Goal: Transaction & Acquisition: Subscribe to service/newsletter

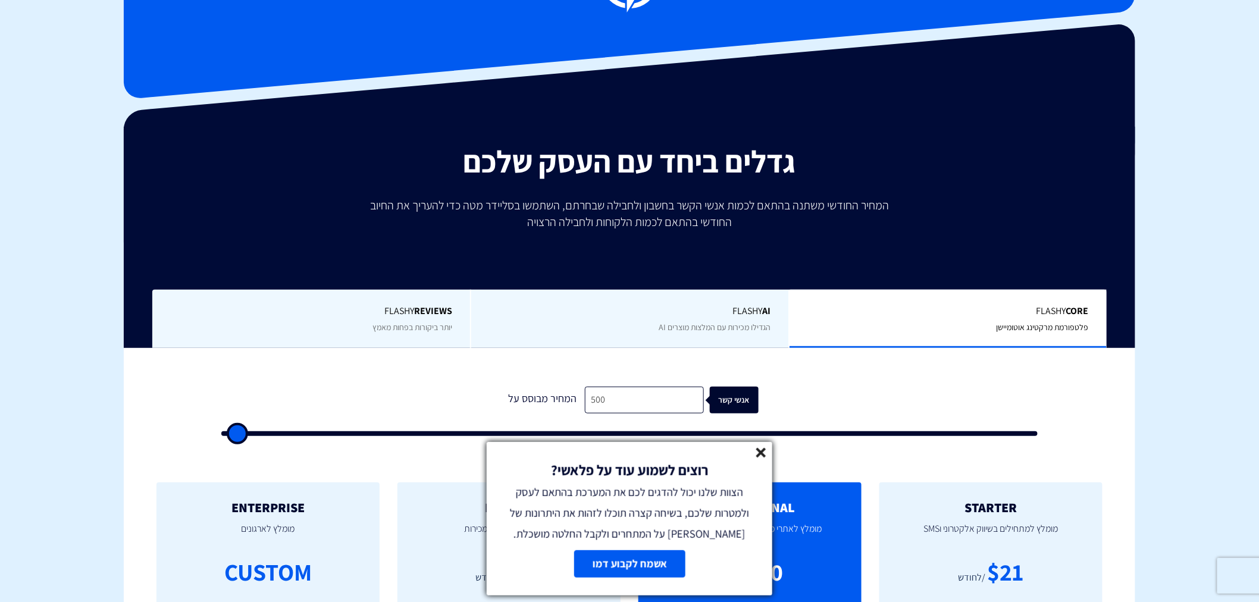
scroll to position [176, 0]
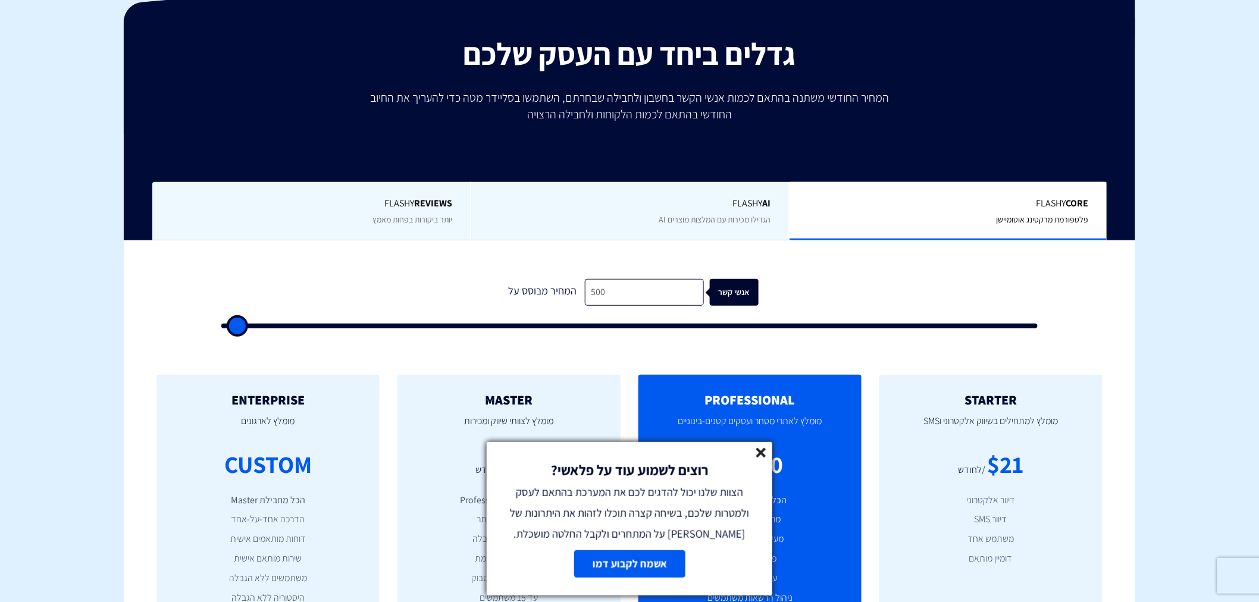
click at [763, 451] on line at bounding box center [761, 453] width 8 height 8
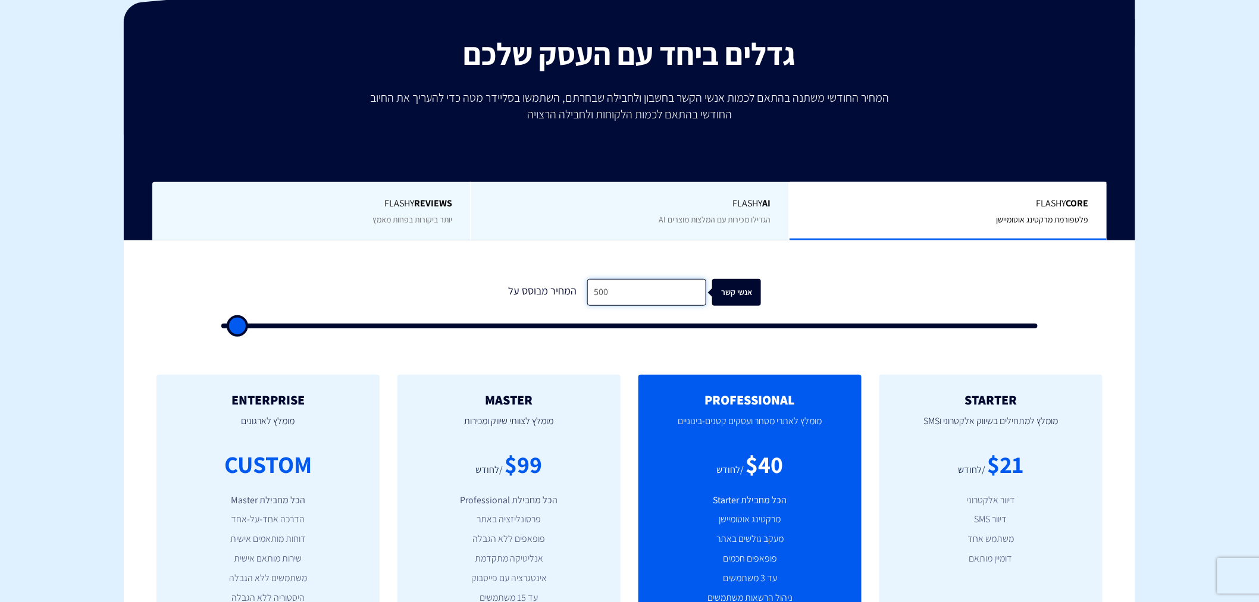
click at [636, 296] on input "500" at bounding box center [646, 292] width 119 height 27
click at [630, 300] on input "500" at bounding box center [646, 292] width 119 height 27
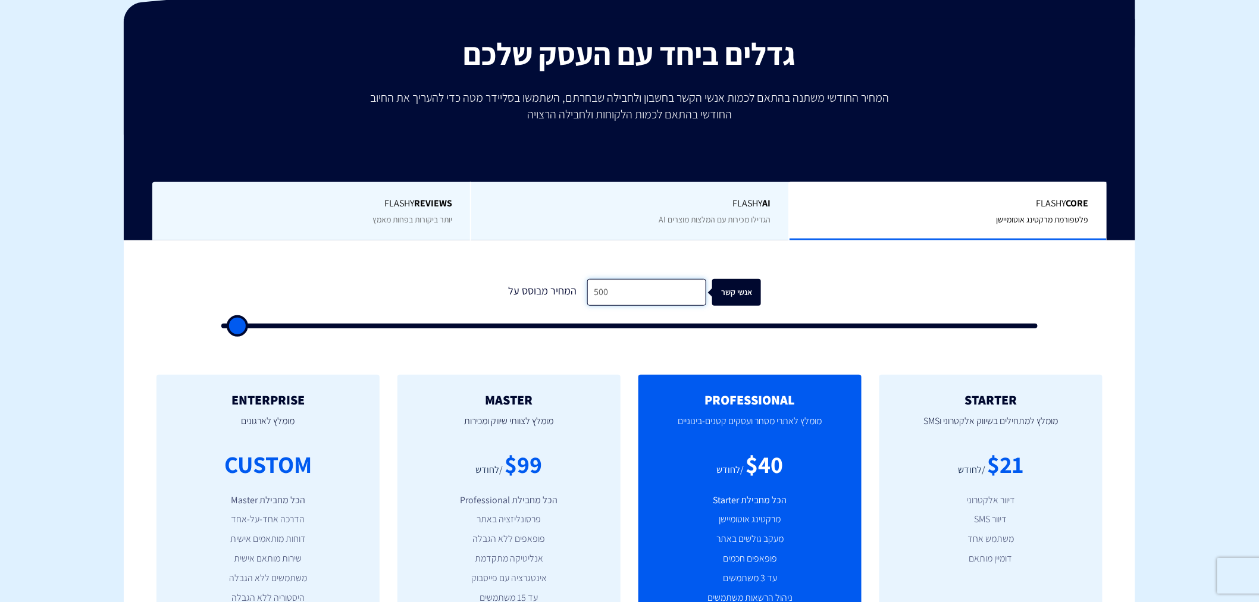
click at [630, 300] on input "500" at bounding box center [646, 292] width 119 height 27
type input "2"
type input "500"
type input "20"
type input "500"
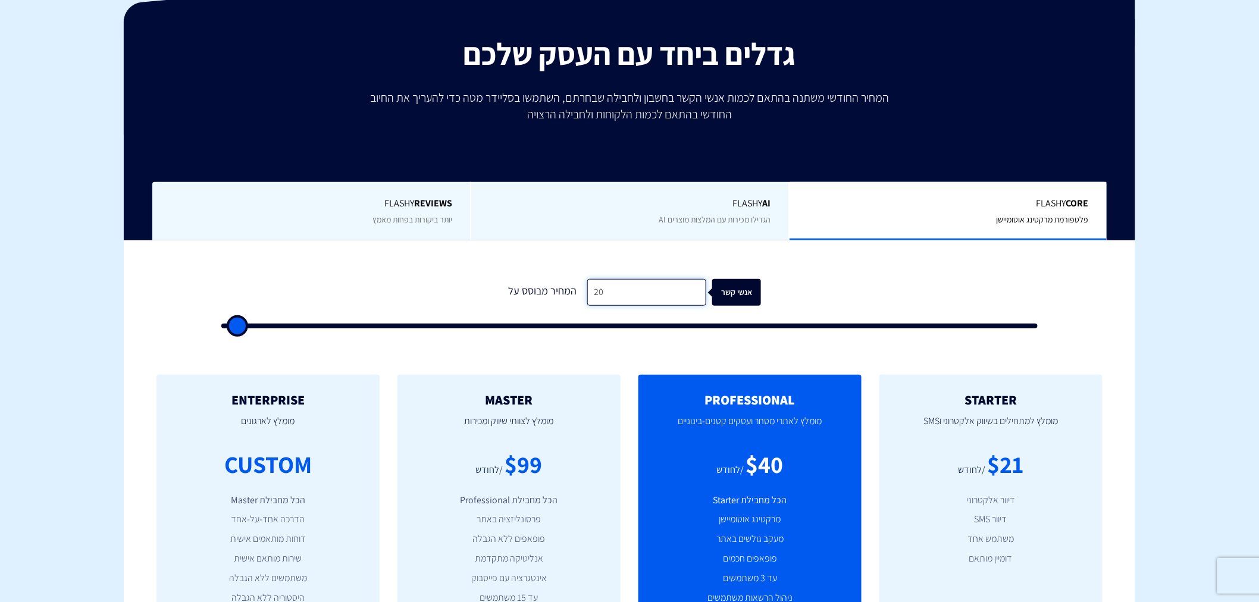
type input "200"
type input "500"
type input "2,000"
type input "2000"
type input "20,000"
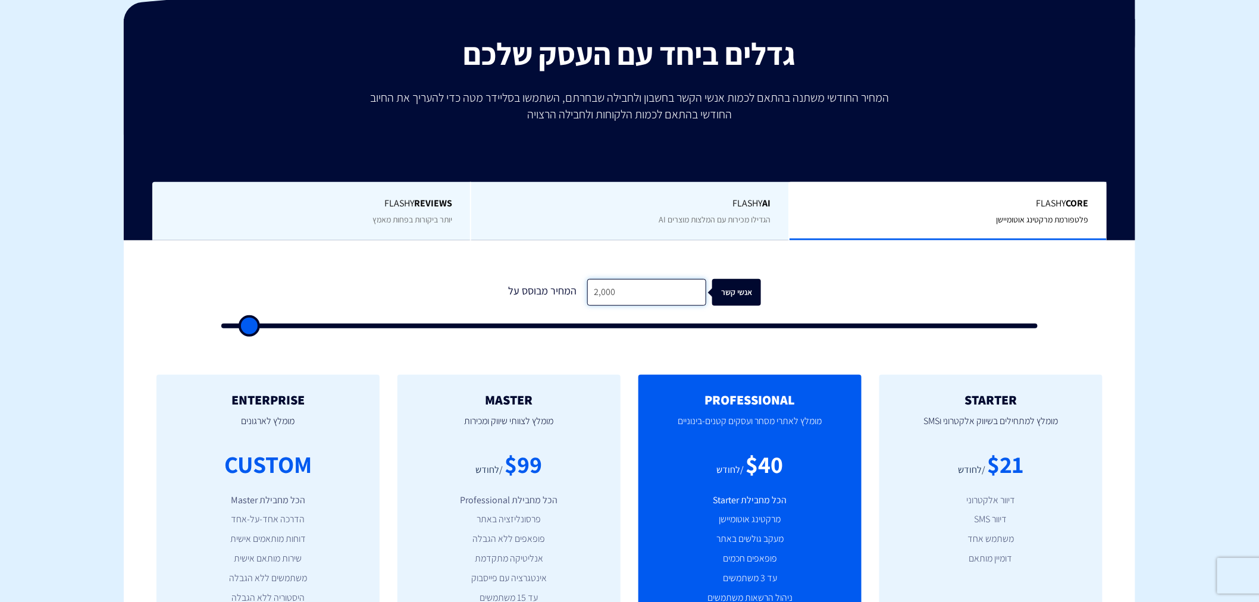
type input "20000"
drag, startPoint x: 630, startPoint y: 300, endPoint x: 584, endPoint y: 302, distance: 45.3
click at [587, 302] on input "20,000" at bounding box center [646, 292] width 119 height 27
drag, startPoint x: 507, startPoint y: 458, endPoint x: 557, endPoint y: 465, distance: 51.0
click at [557, 465] on div "$458 /לחודש" at bounding box center [508, 465] width 187 height 34
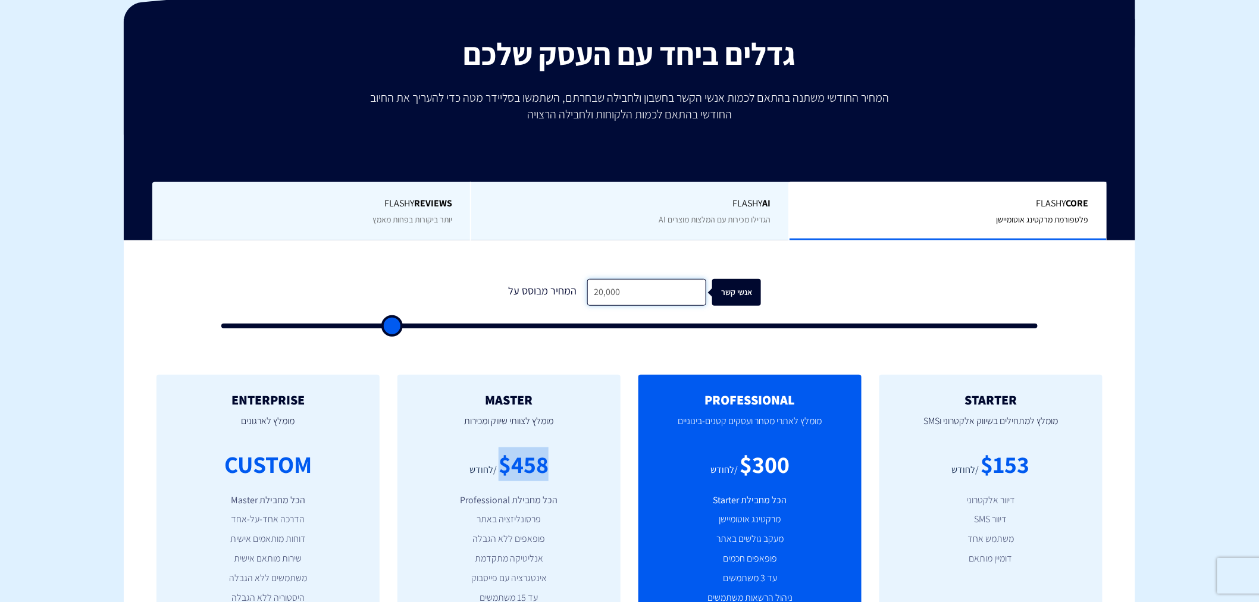
click at [629, 282] on input "20,000" at bounding box center [646, 292] width 119 height 27
type input "1"
type input "500"
type input "10"
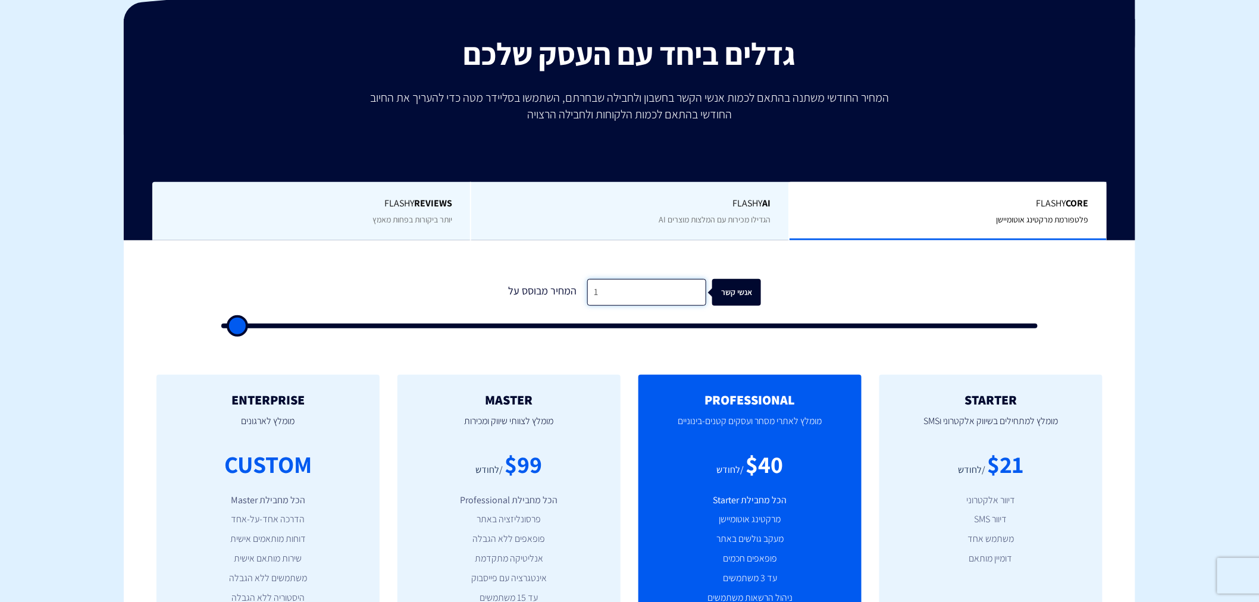
type input "500"
type input "100"
type input "500"
type input "1,000"
type input "1000"
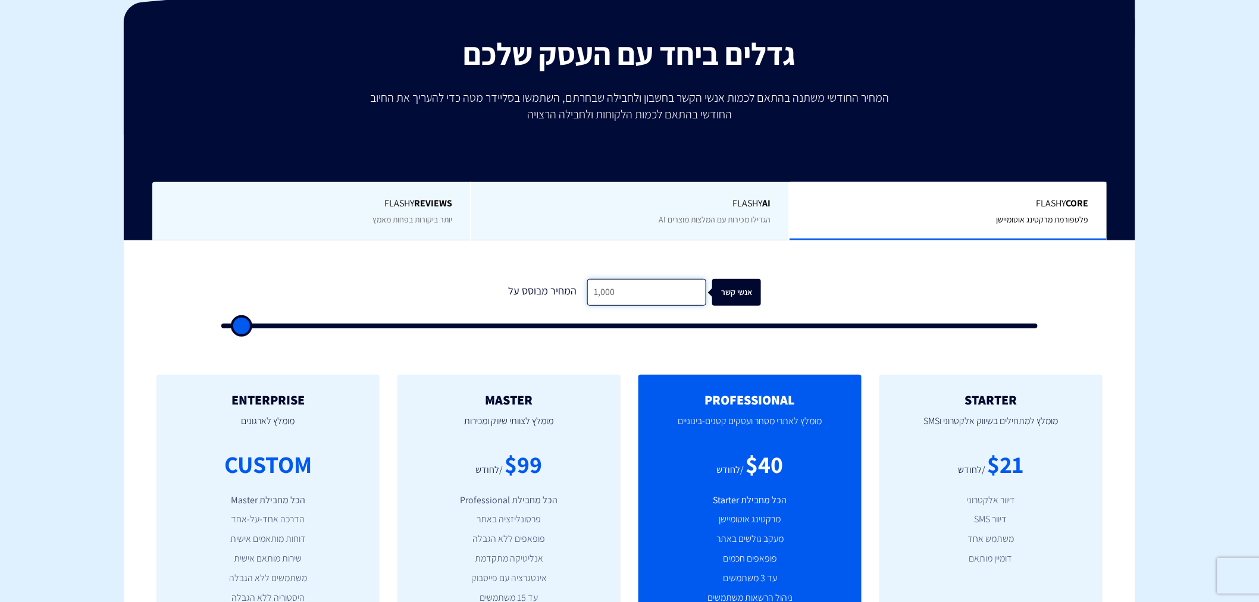
type input "10,000"
type input "10000"
drag, startPoint x: 616, startPoint y: 293, endPoint x: 587, endPoint y: 294, distance: 28.6
click at [587, 294] on input "10,000" at bounding box center [646, 292] width 119 height 27
drag, startPoint x: 498, startPoint y: 473, endPoint x: 533, endPoint y: 473, distance: 35.7
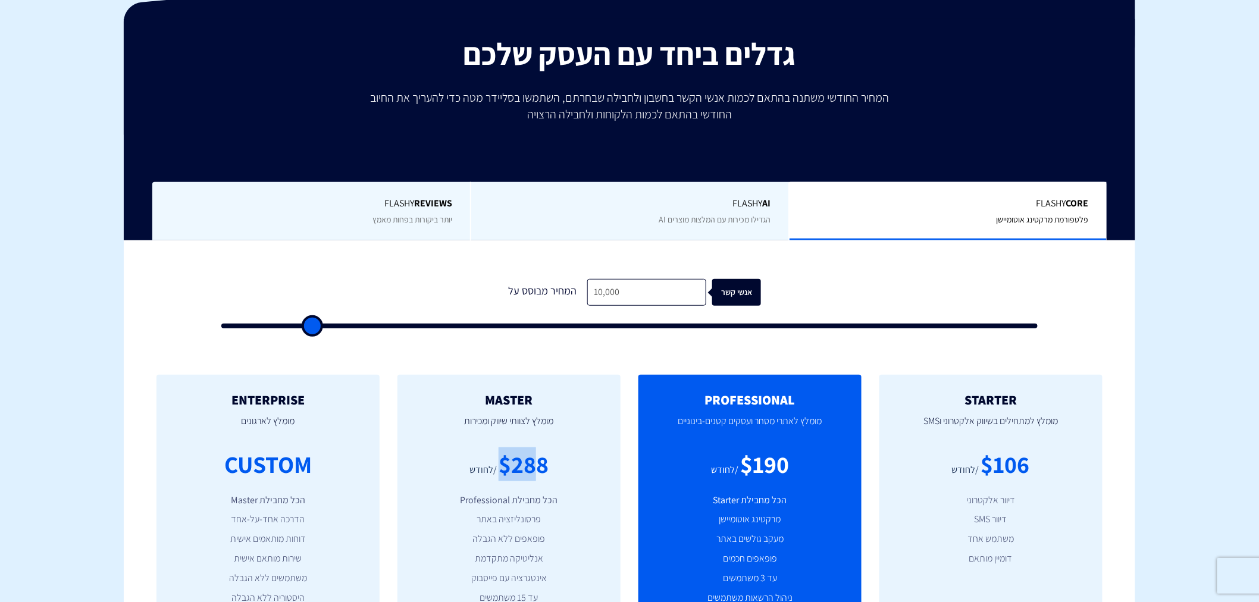
click at [533, 473] on div "$288" at bounding box center [524, 465] width 50 height 34
drag, startPoint x: 623, startPoint y: 302, endPoint x: 585, endPoint y: 294, distance: 39.0
click at [587, 294] on input "10,000" at bounding box center [646, 292] width 119 height 27
click at [608, 289] on input "10,000" at bounding box center [646, 292] width 119 height 27
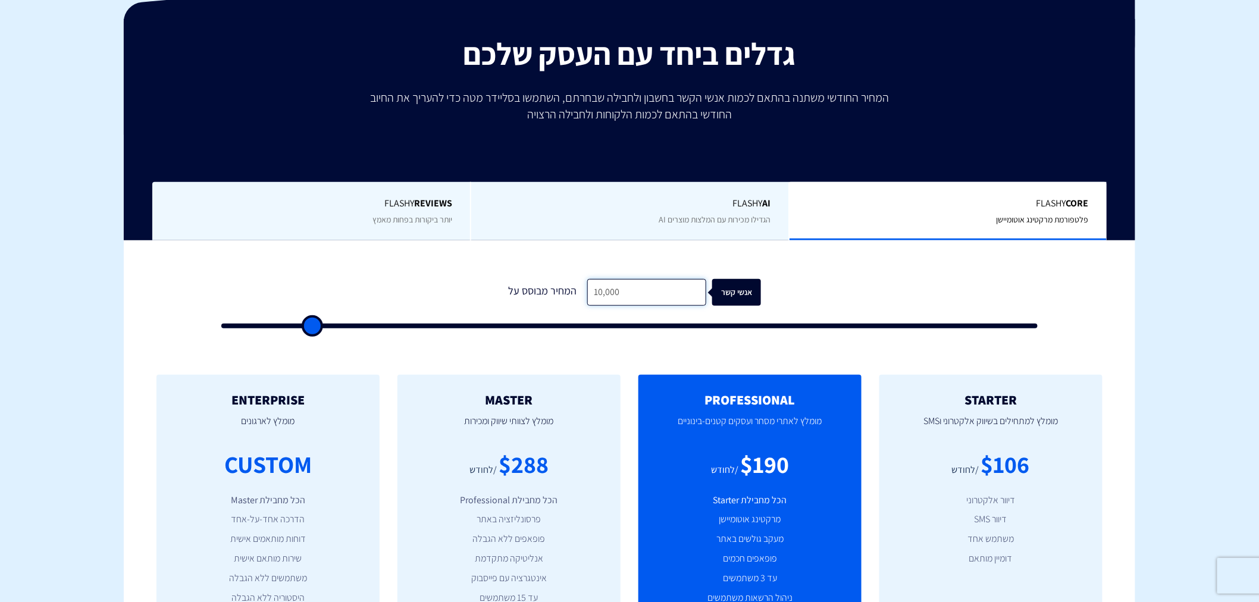
click at [608, 289] on input "10,000" at bounding box center [646, 292] width 119 height 27
type input "2"
type input "500"
type input "25"
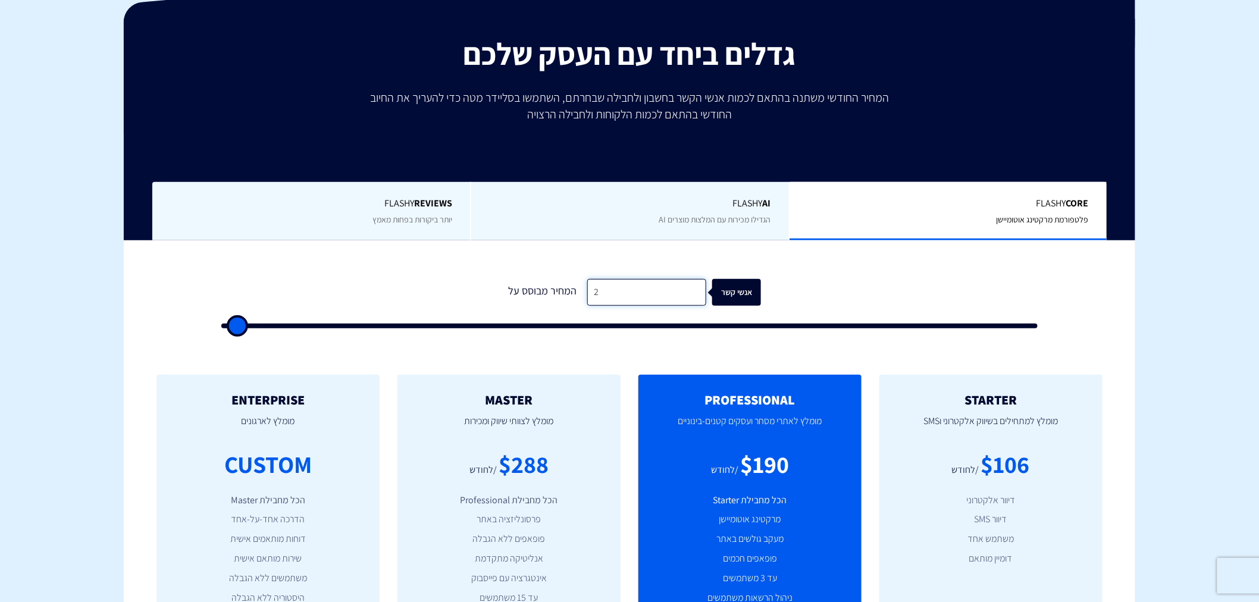
type input "500"
type input "250"
type input "500"
type input "2,500"
type input "2500"
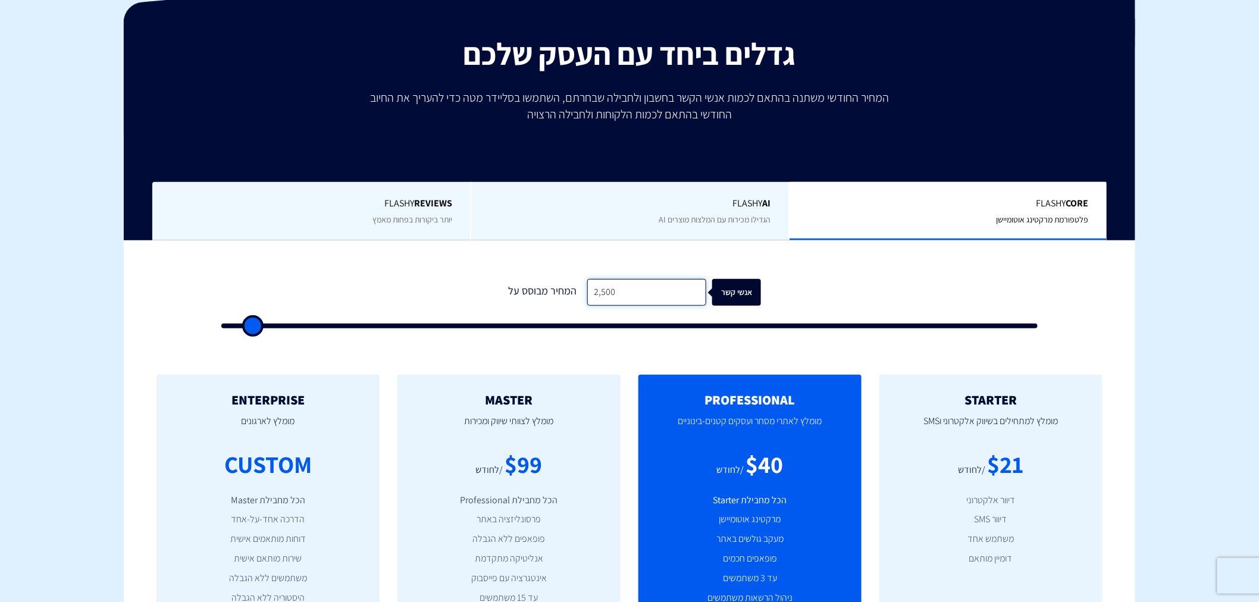
type input "25,000"
type input "25000"
type input "25,000"
drag, startPoint x: 624, startPoint y: 284, endPoint x: 574, endPoint y: 292, distance: 50.6
click at [574, 292] on div "המחיר מבוסס על 25,000 אנשי קשר" at bounding box center [629, 292] width 263 height 27
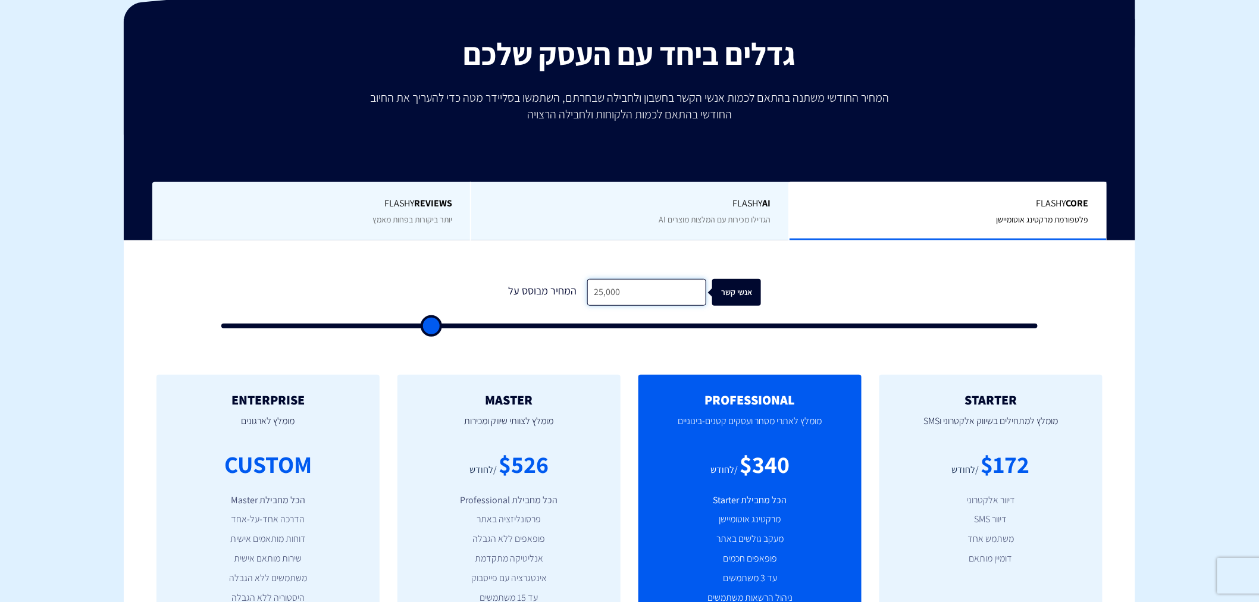
type input "500"
click at [637, 284] on input "text" at bounding box center [646, 292] width 119 height 27
click at [601, 290] on input "text" at bounding box center [646, 292] width 119 height 27
type input "2"
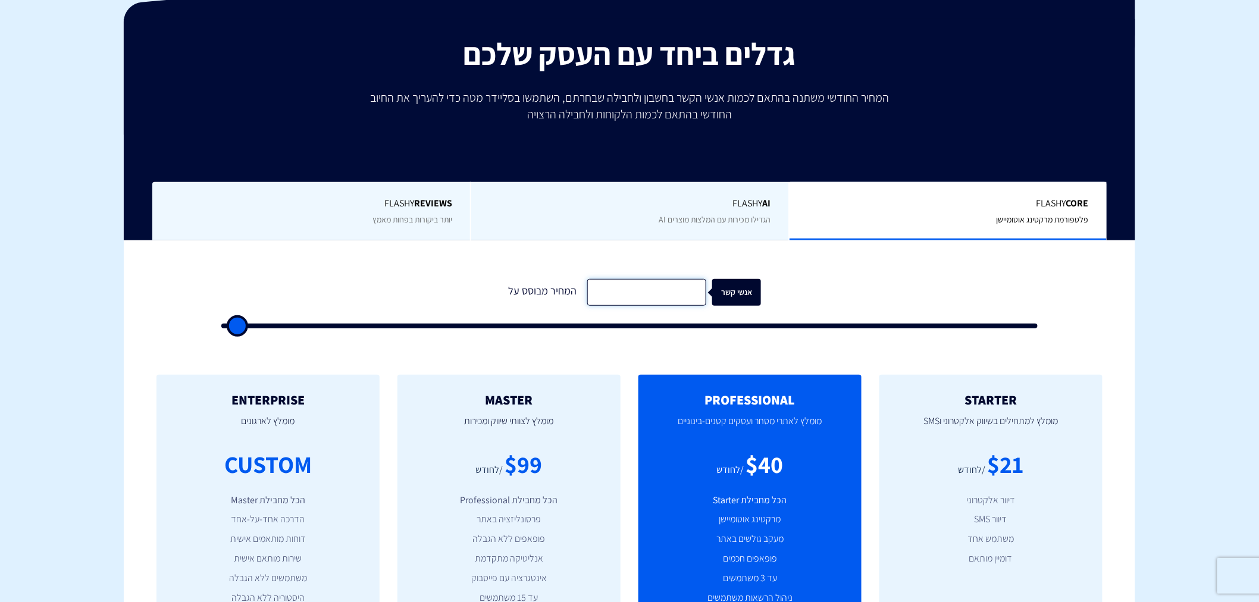
type input "500"
type input "23"
type input "500"
type input "230"
type input "500"
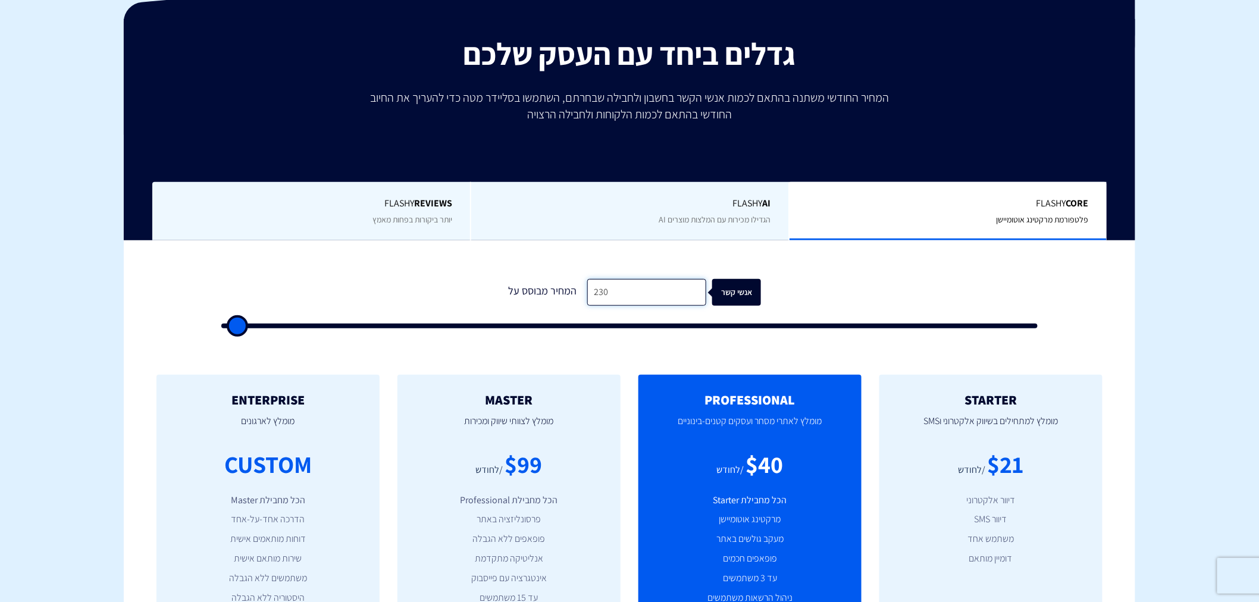
type input "2,300"
type input "2500"
type input "23,000"
type input "23000"
drag, startPoint x: 633, startPoint y: 298, endPoint x: 580, endPoint y: 302, distance: 53.1
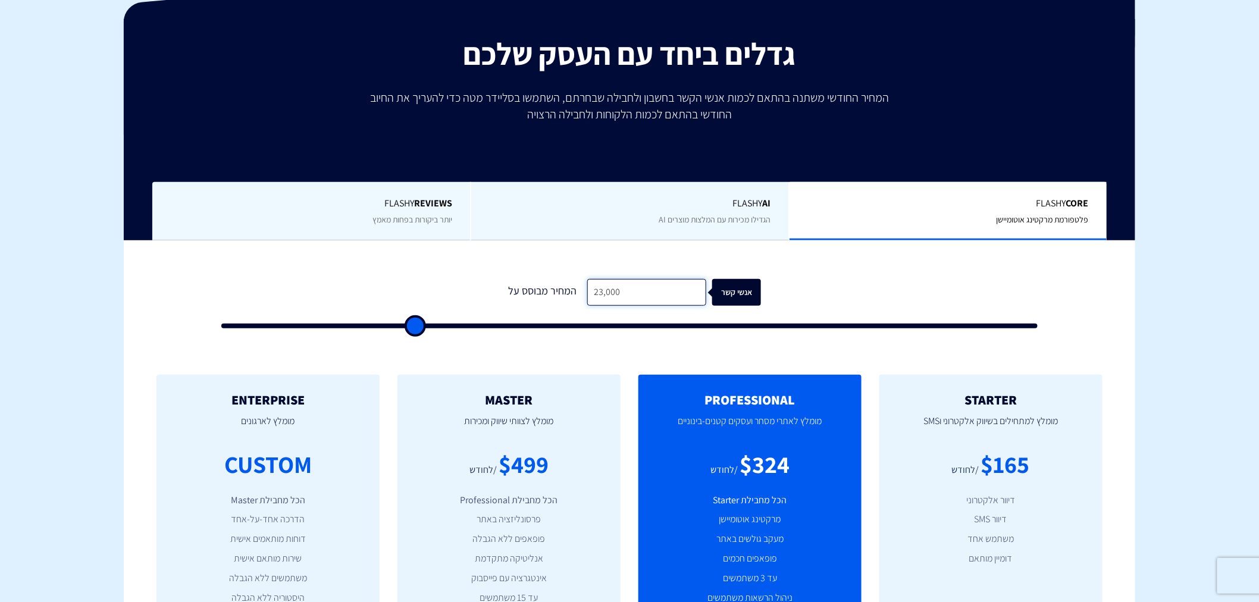
click at [580, 302] on div "המחיר מבוסס על 23,000 אנשי קשר" at bounding box center [629, 292] width 263 height 27
click at [533, 479] on div "MASTER [PERSON_NAME] לצוותי שיווק ומכירות $499 /לחודש הכל מחבילת Professional פ…" at bounding box center [509, 529] width 223 height 309
click at [533, 479] on div "$499" at bounding box center [524, 465] width 50 height 34
drag, startPoint x: 513, startPoint y: 459, endPoint x: 536, endPoint y: 461, distance: 22.7
click at [536, 461] on div "$499" at bounding box center [524, 465] width 50 height 34
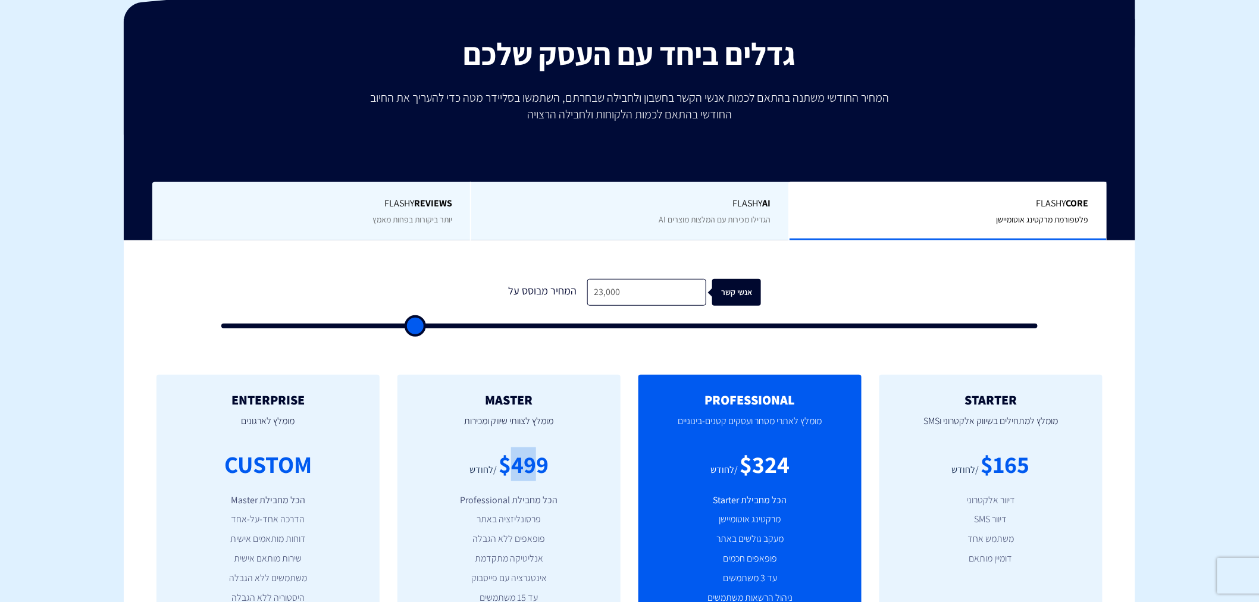
click at [536, 461] on div "$499" at bounding box center [524, 465] width 50 height 34
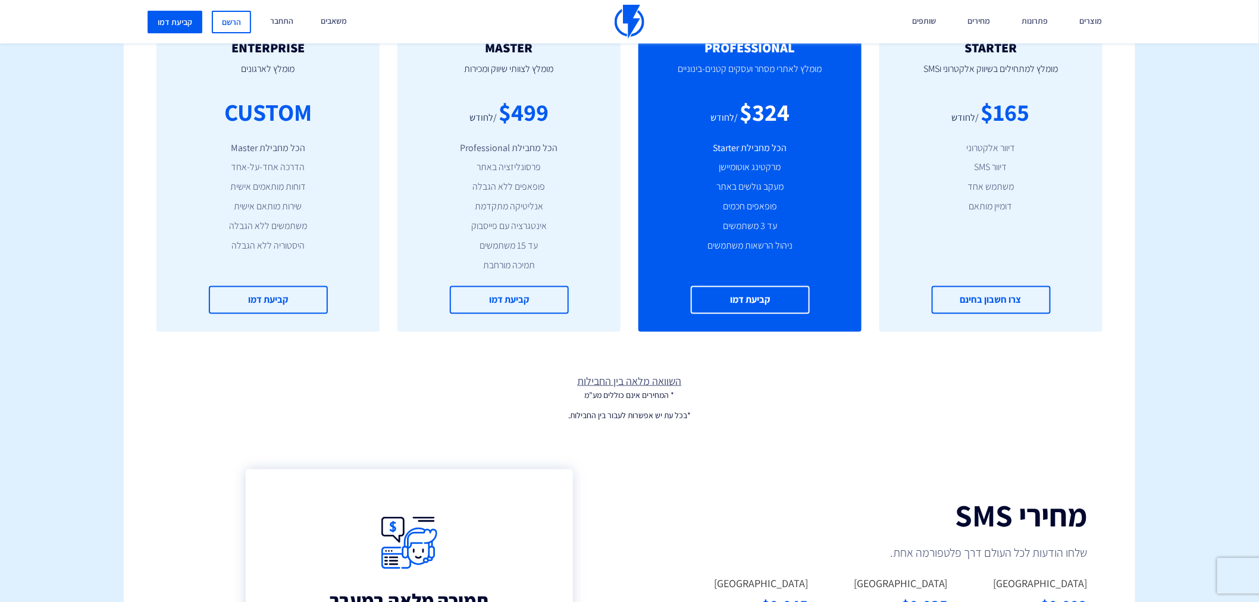
scroll to position [352, 0]
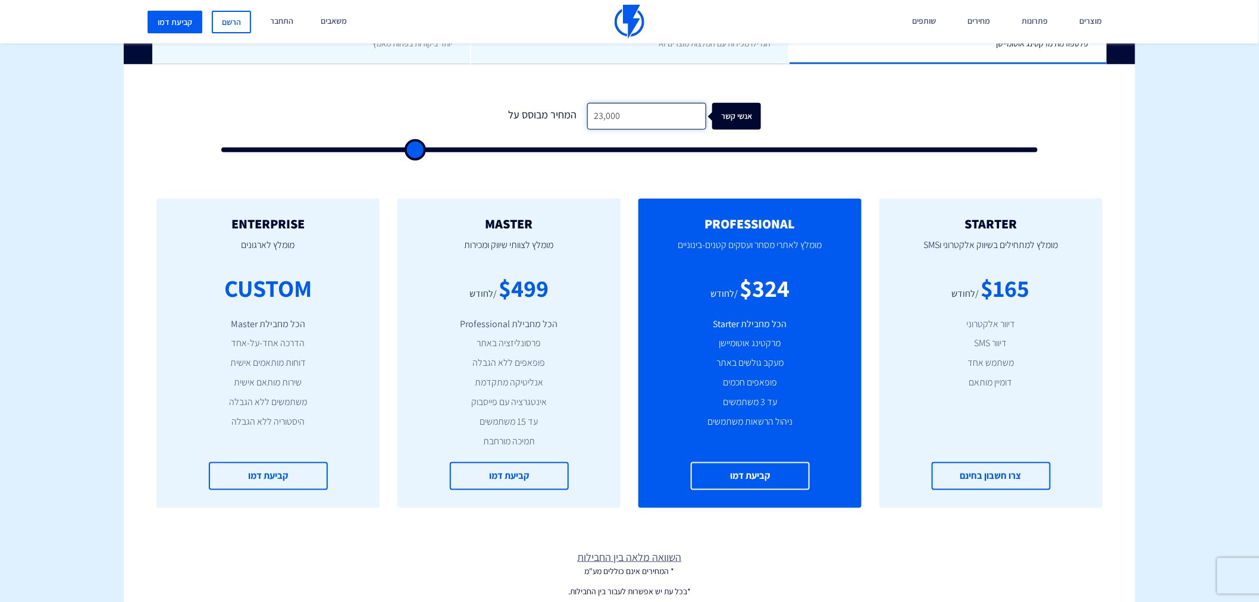
drag, startPoint x: 627, startPoint y: 115, endPoint x: 581, endPoint y: 117, distance: 45.8
click at [587, 117] on input "23,000" at bounding box center [646, 116] width 119 height 27
click at [619, 115] on input "23,000" at bounding box center [646, 116] width 119 height 27
click at [616, 111] on input "23,000" at bounding box center [646, 116] width 119 height 27
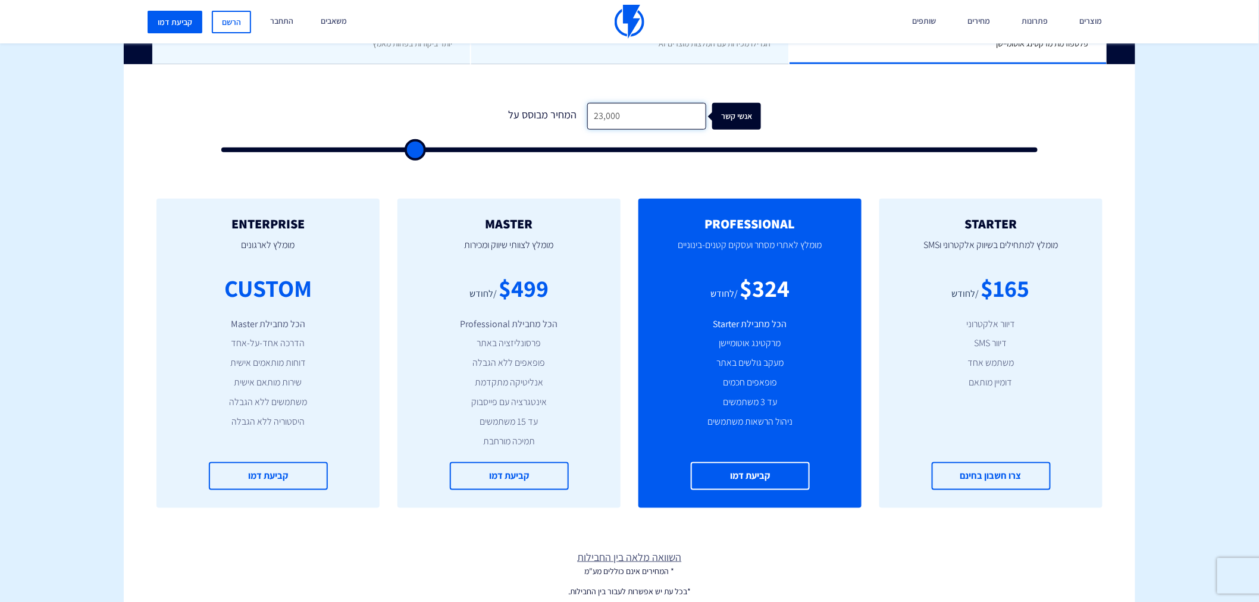
click at [616, 111] on input "23,000" at bounding box center [646, 116] width 119 height 27
type input "5"
type input "500"
type input "53"
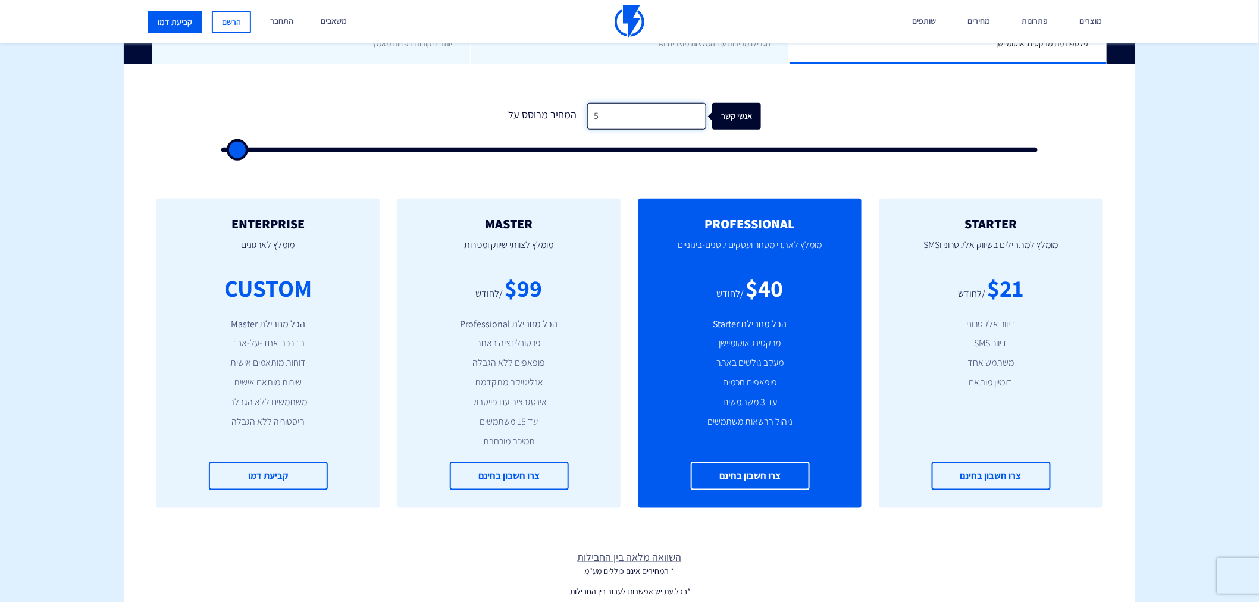
type input "500"
type input "530"
type input "500"
type input "5,300"
type input "5500"
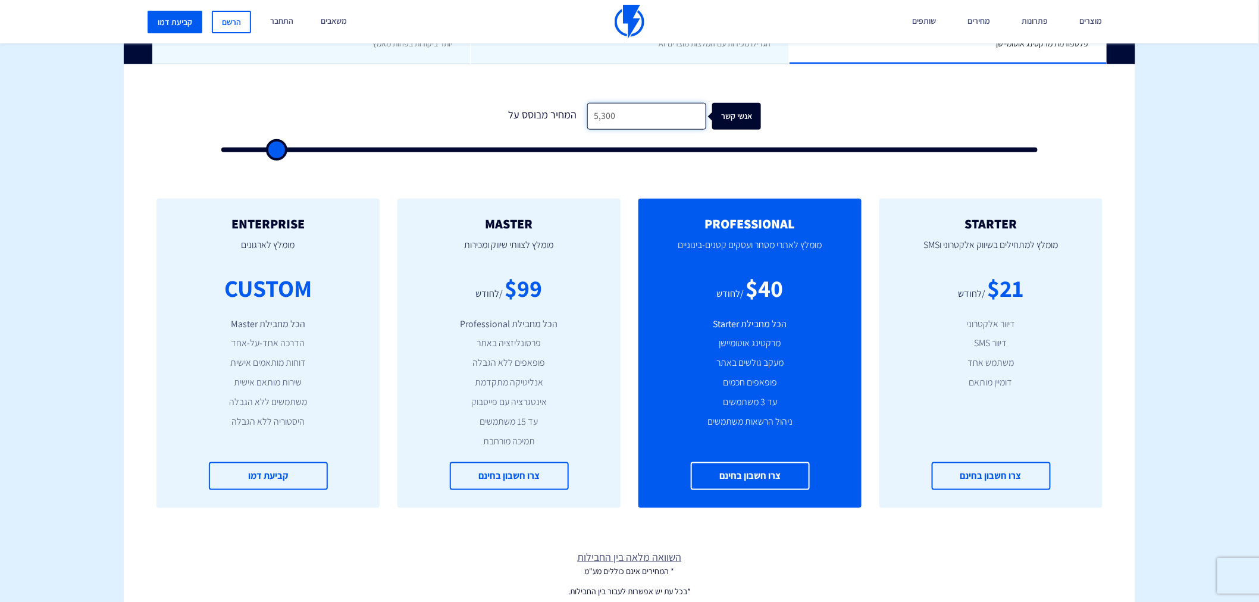
type input "53,000"
type input "53000"
drag, startPoint x: 657, startPoint y: 116, endPoint x: 592, endPoint y: 117, distance: 64.9
click at [592, 117] on input "53,000" at bounding box center [646, 116] width 119 height 27
drag, startPoint x: 509, startPoint y: 293, endPoint x: 542, endPoint y: 293, distance: 32.7
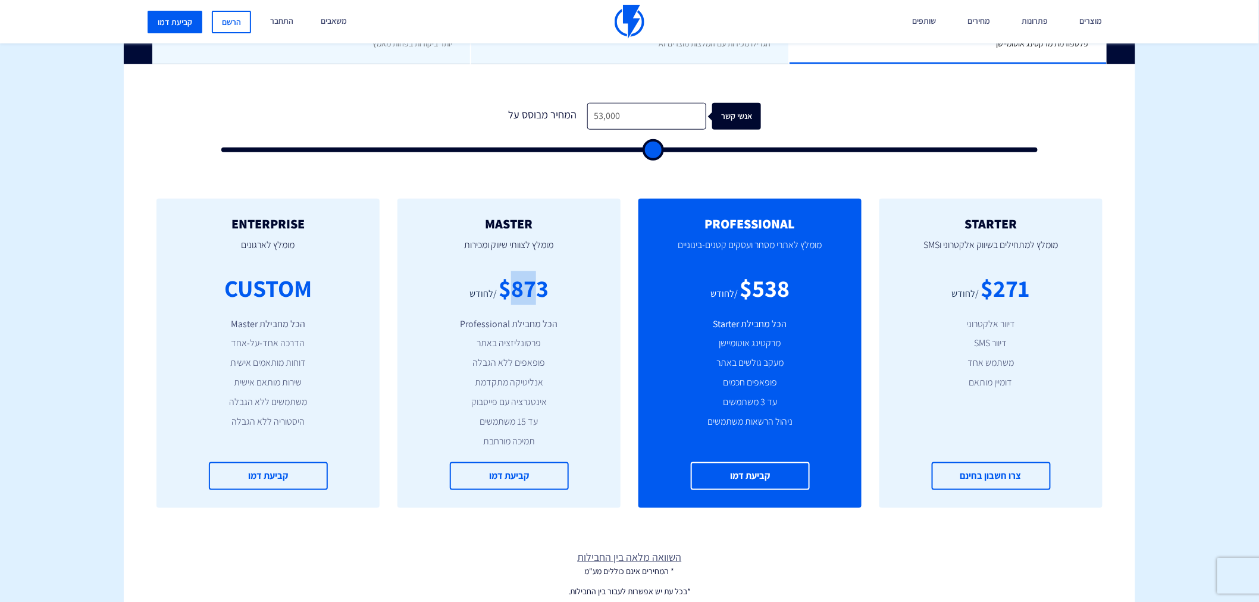
click at [542, 293] on div "$873" at bounding box center [524, 288] width 50 height 34
drag, startPoint x: 518, startPoint y: 294, endPoint x: 556, endPoint y: 295, distance: 38.7
click at [556, 295] on div "$873 /לחודש" at bounding box center [508, 288] width 187 height 34
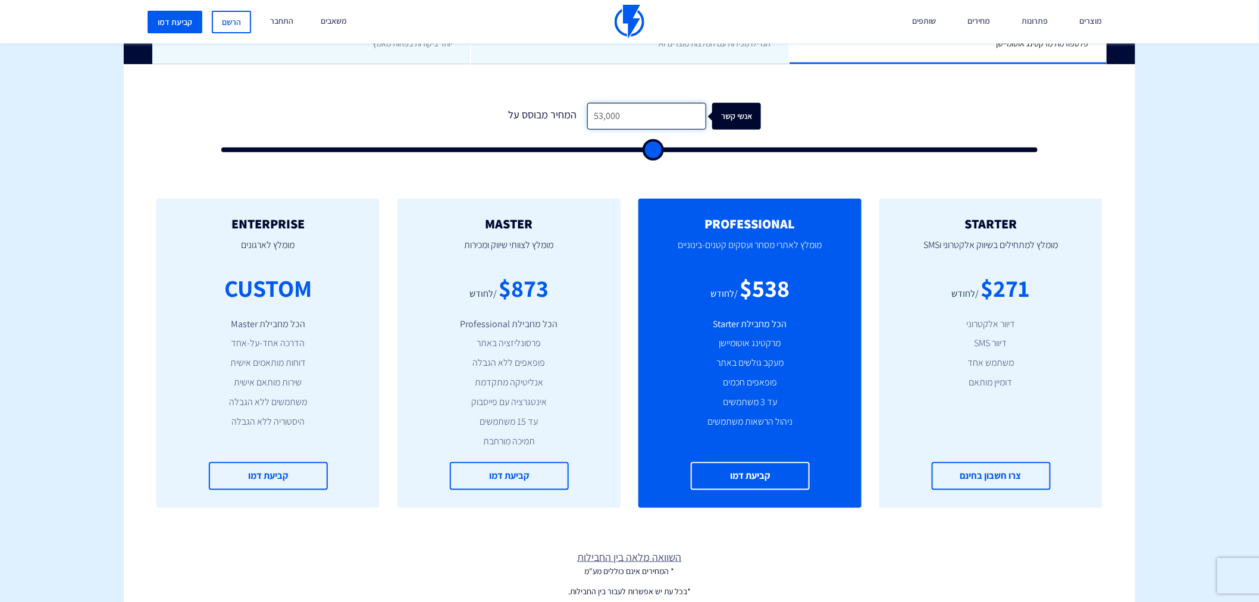
drag, startPoint x: 622, startPoint y: 109, endPoint x: 585, endPoint y: 110, distance: 36.9
click at [587, 110] on input "53,000" at bounding box center [646, 116] width 119 height 27
click at [601, 114] on input "53,000" at bounding box center [646, 116] width 119 height 27
drag, startPoint x: 630, startPoint y: 111, endPoint x: 586, endPoint y: 113, distance: 44.1
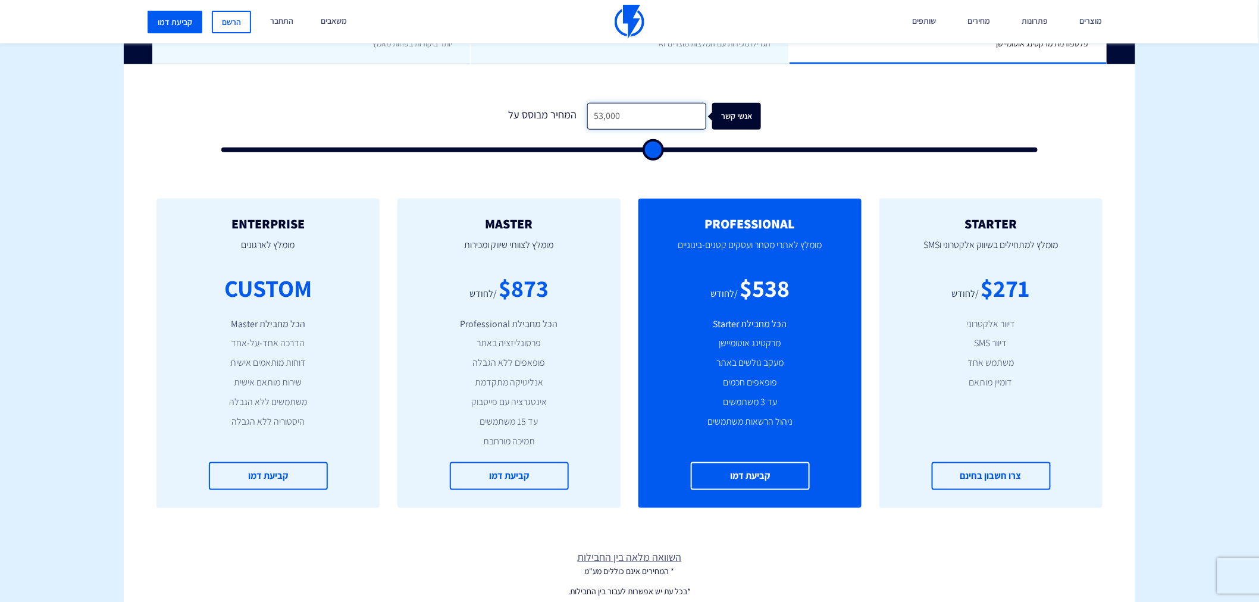
click at [587, 113] on input "53,000" at bounding box center [646, 116] width 119 height 27
click at [595, 115] on input "53,000" at bounding box center [646, 116] width 119 height 27
drag, startPoint x: 637, startPoint y: 107, endPoint x: 575, endPoint y: 111, distance: 62.6
click at [575, 111] on div "המחיר מבוסס על 53,000 אנשי קשר" at bounding box center [629, 116] width 263 height 27
click at [644, 117] on input "53,000" at bounding box center [646, 116] width 119 height 27
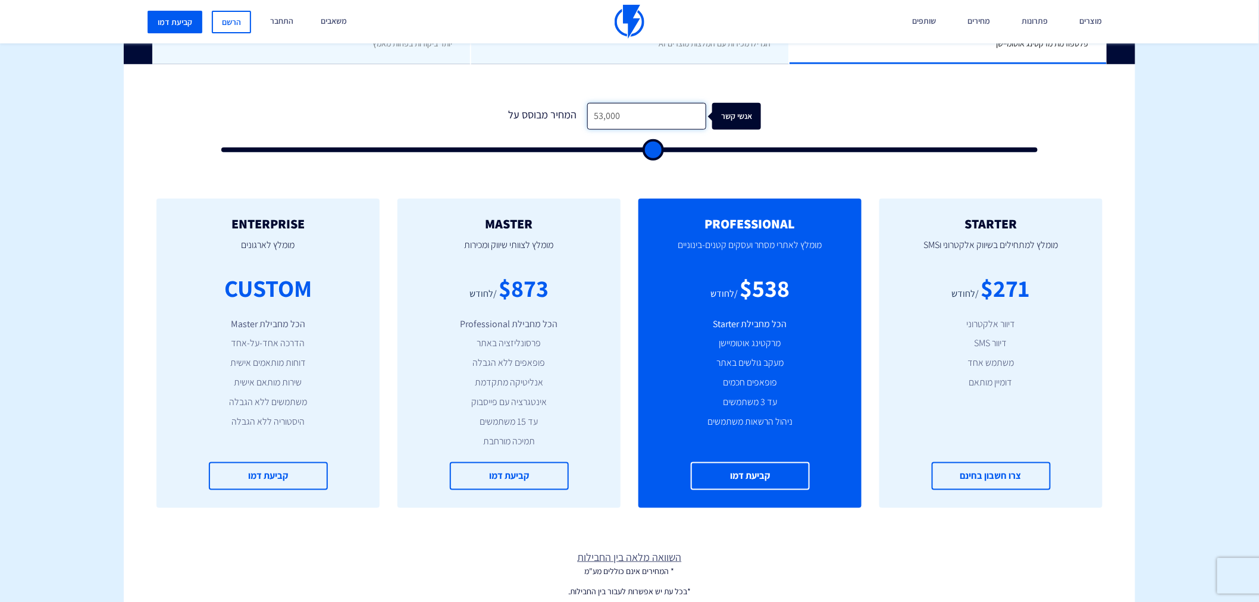
drag, startPoint x: 630, startPoint y: 117, endPoint x: 575, endPoint y: 118, distance: 54.8
click at [576, 118] on div "המחיר מבוסס על 53,000 אנשי קשר" at bounding box center [629, 116] width 263 height 27
type input "2"
type input "500"
type input "23"
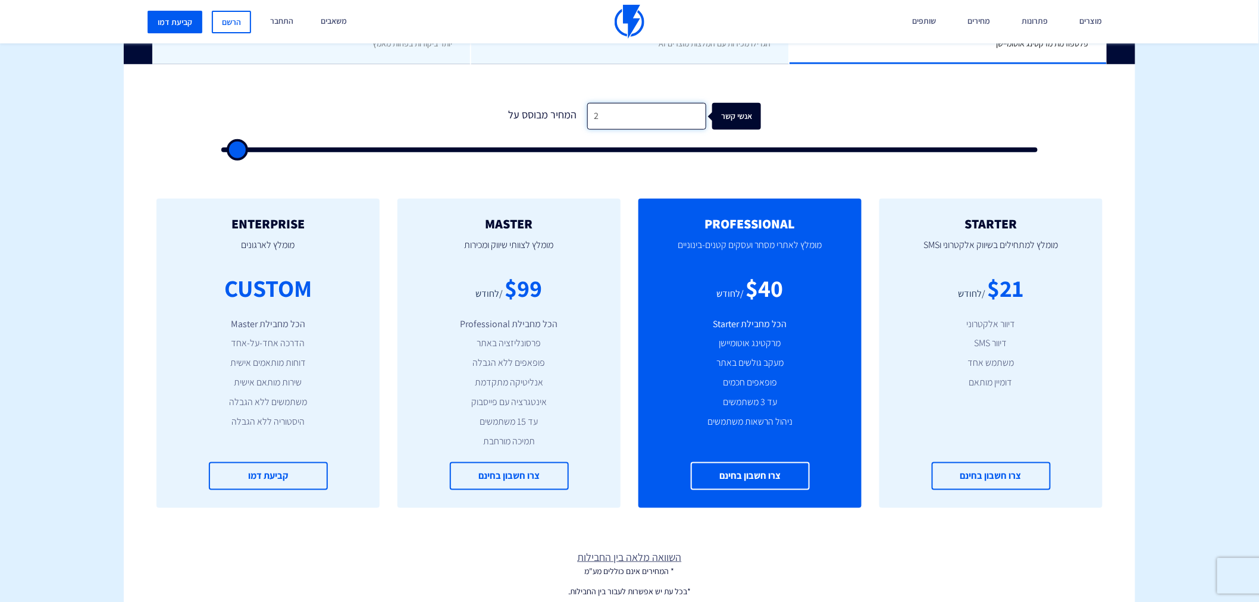
type input "500"
type input "230"
type input "500"
type input "2,300"
type input "2500"
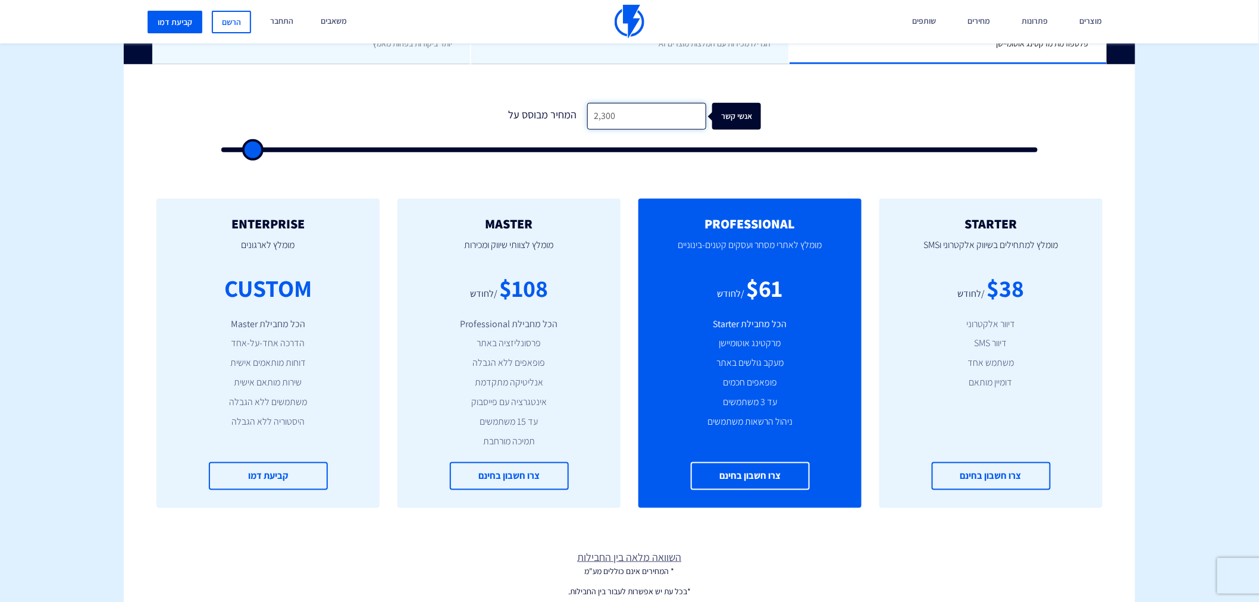
type input "23,000"
type input "23000"
drag, startPoint x: 619, startPoint y: 114, endPoint x: 585, endPoint y: 117, distance: 34.0
click at [587, 117] on input "23,000" at bounding box center [646, 116] width 119 height 27
click at [602, 120] on input "23,000" at bounding box center [646, 116] width 119 height 27
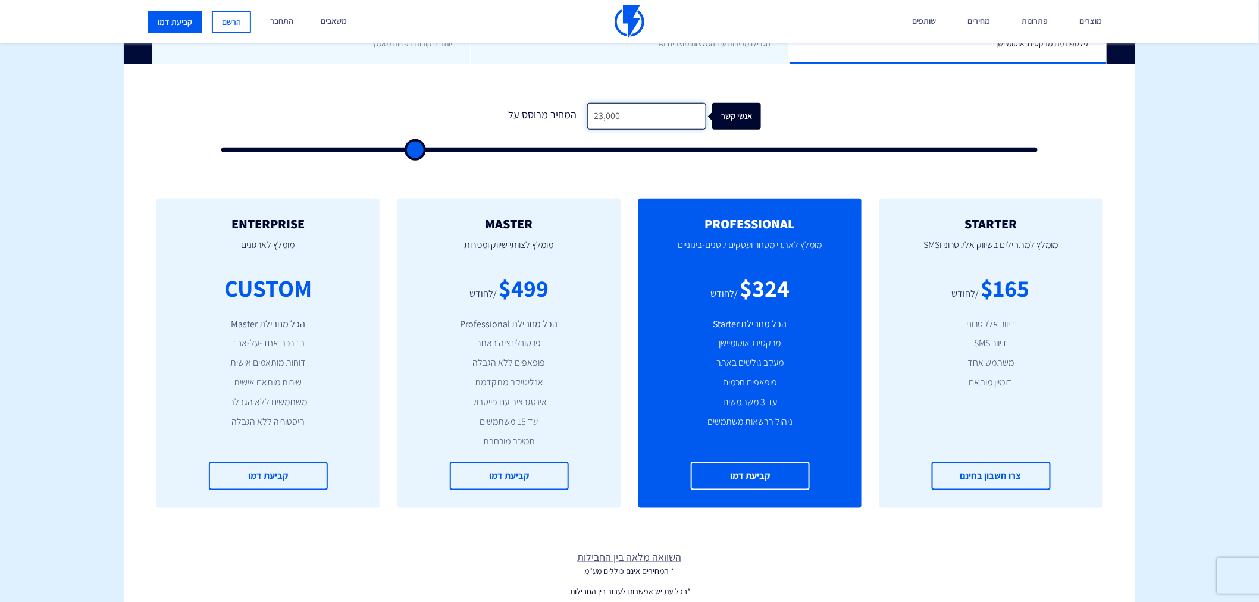
drag, startPoint x: 621, startPoint y: 117, endPoint x: 564, endPoint y: 120, distance: 57.2
click at [564, 120] on div "המחיר מבוסס על 23,000 אנשי קשר" at bounding box center [629, 116] width 263 height 27
type input "4"
type input "500"
type input "40"
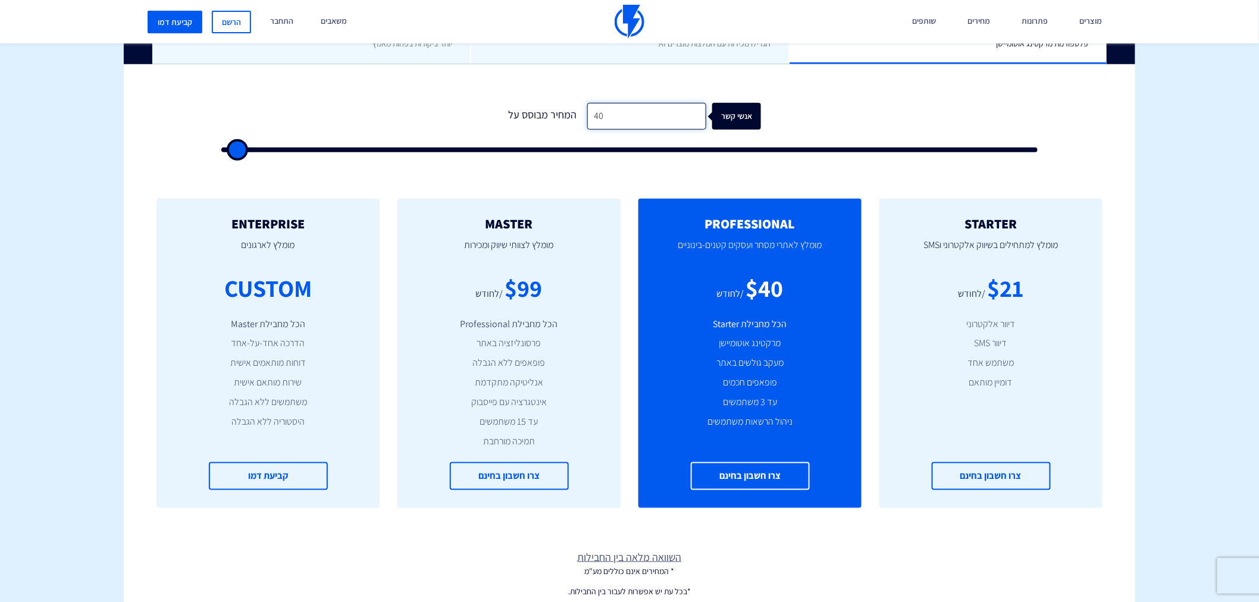
type input "500"
type input "400"
type input "500"
type input "4,000"
type input "4000"
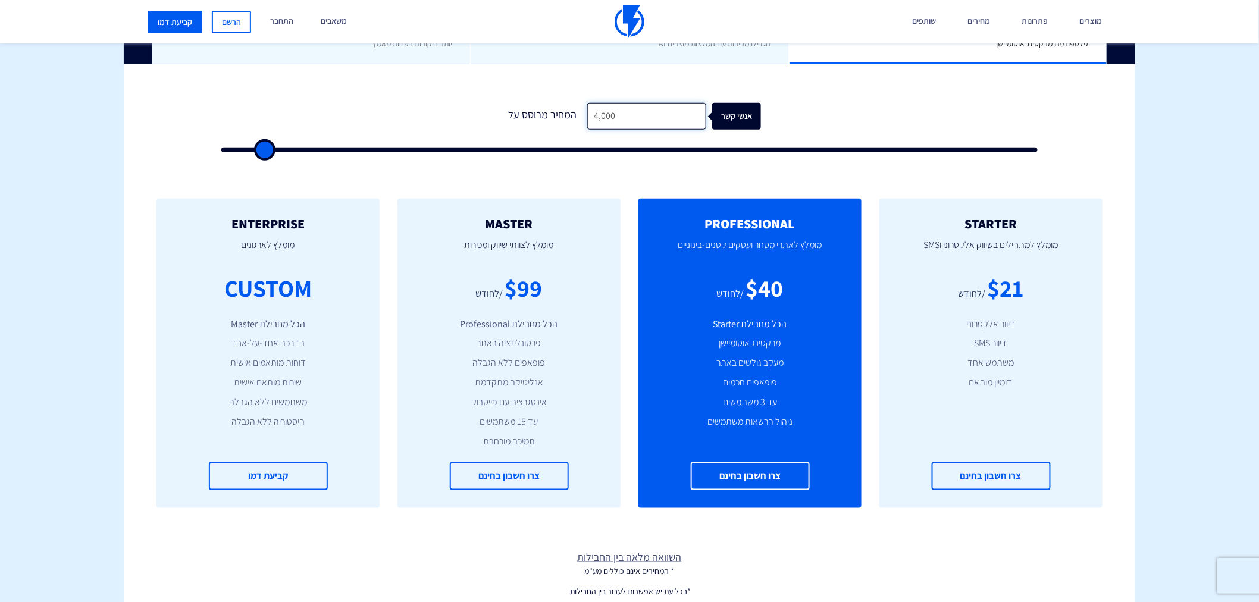
type input "40,000"
type input "40000"
click at [604, 110] on input "40,000" at bounding box center [646, 116] width 119 height 27
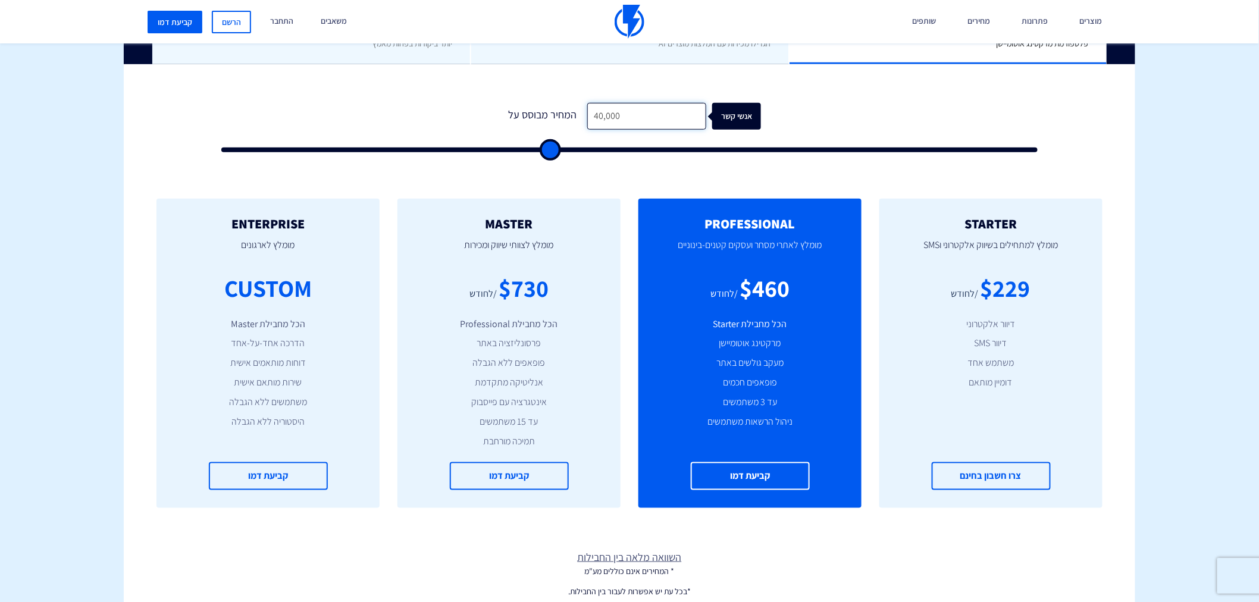
type input "2"
type input "500"
type input "23"
type input "500"
type input "230"
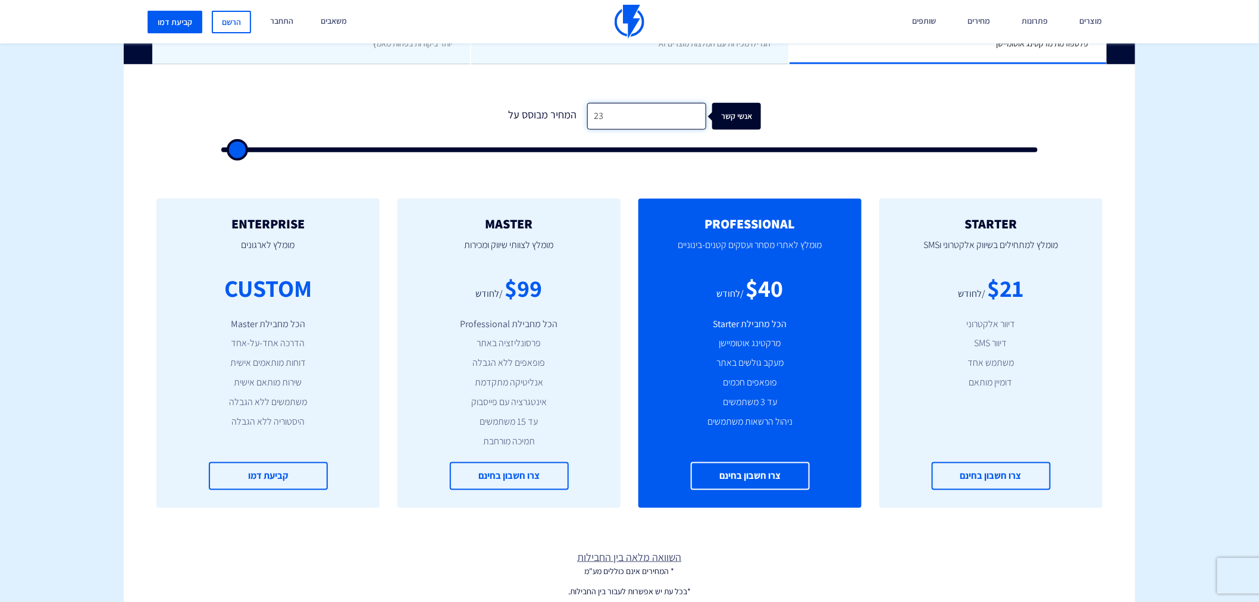
type input "500"
type input "2,300"
type input "2500"
type input "23,000"
type input "23000"
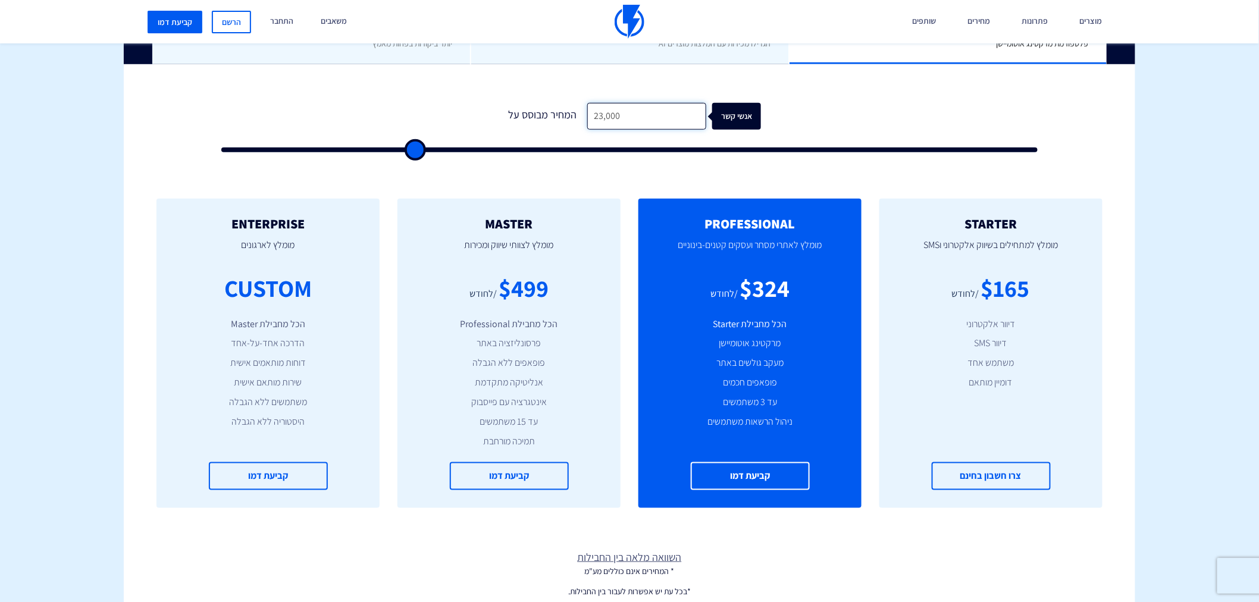
drag, startPoint x: 621, startPoint y: 114, endPoint x: 555, endPoint y: 117, distance: 66.1
click at [555, 117] on div "המחיר מבוסס על 23,000 אנשי קשר" at bounding box center [629, 116] width 263 height 27
type input "5"
type input "500"
type input "53"
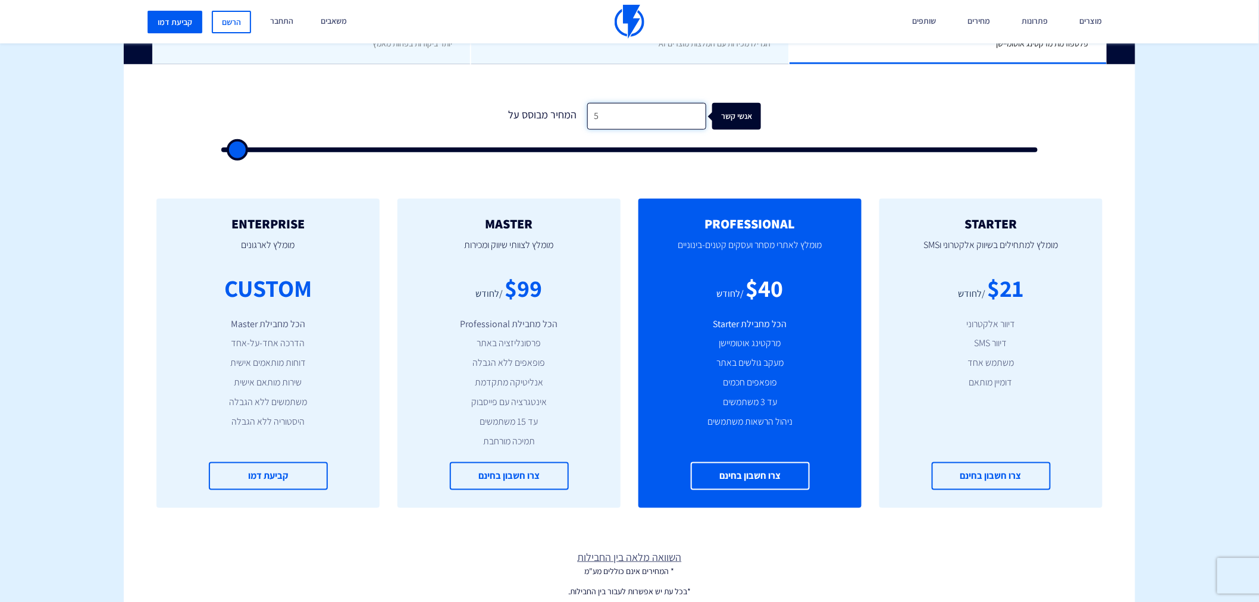
type input "500"
type input "530"
type input "500"
type input "5,300"
type input "5500"
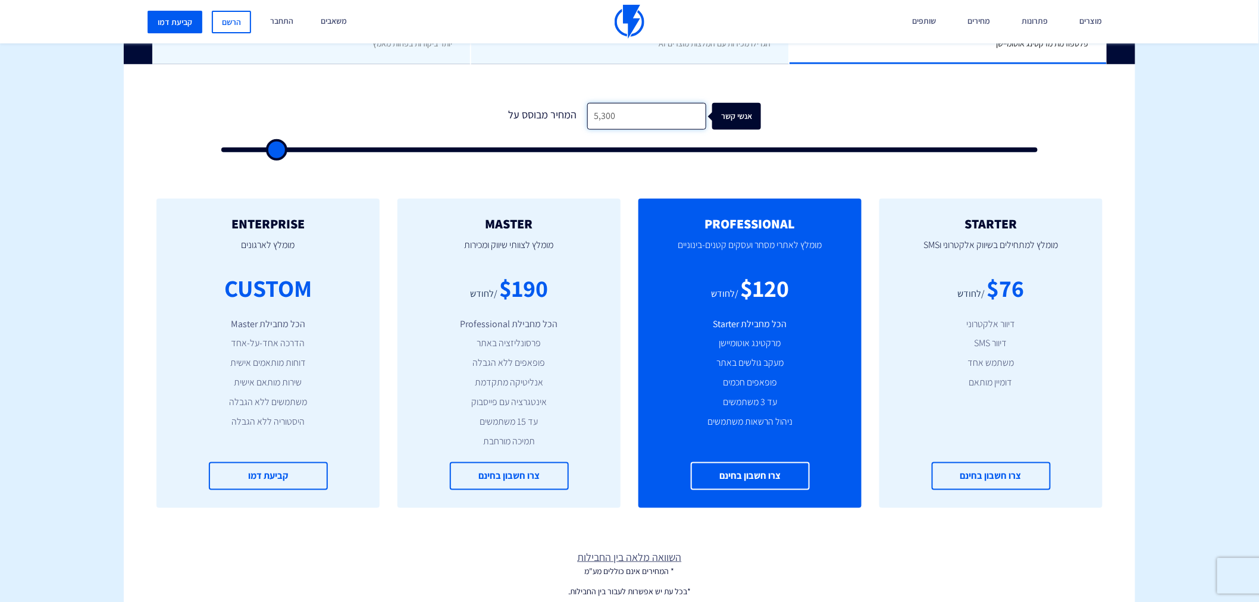
type input "53,000"
type input "53000"
drag, startPoint x: 637, startPoint y: 110, endPoint x: 573, endPoint y: 116, distance: 64.0
click at [573, 116] on div "המחיר מבוסס על 53,000 אנשי קשר" at bounding box center [629, 116] width 263 height 27
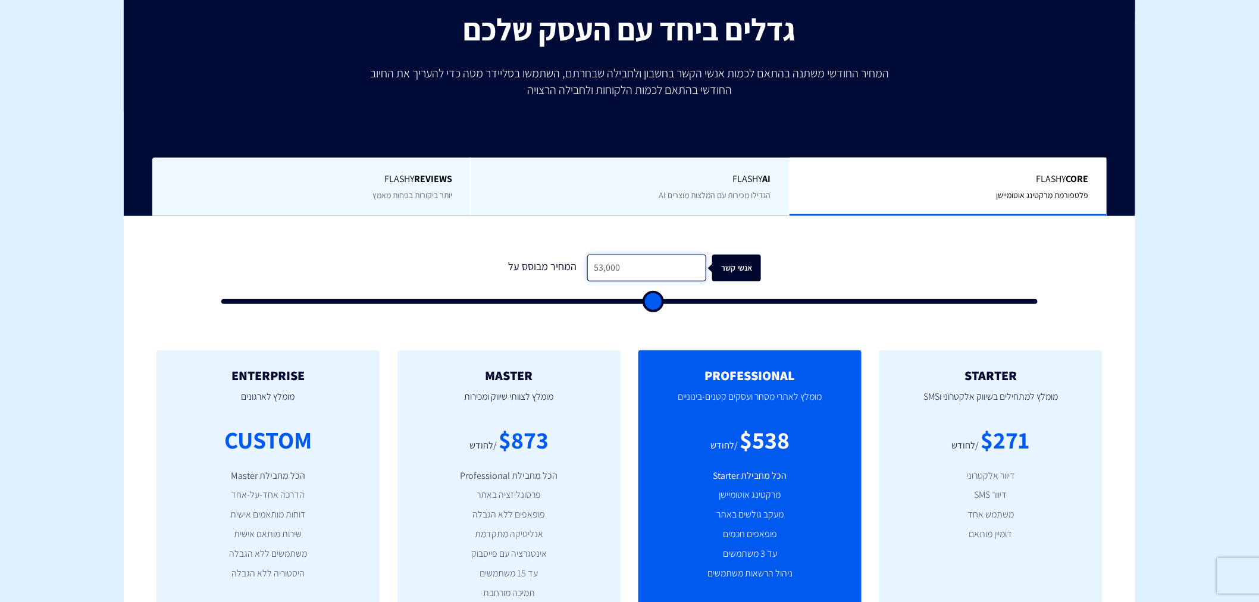
scroll to position [176, 0]
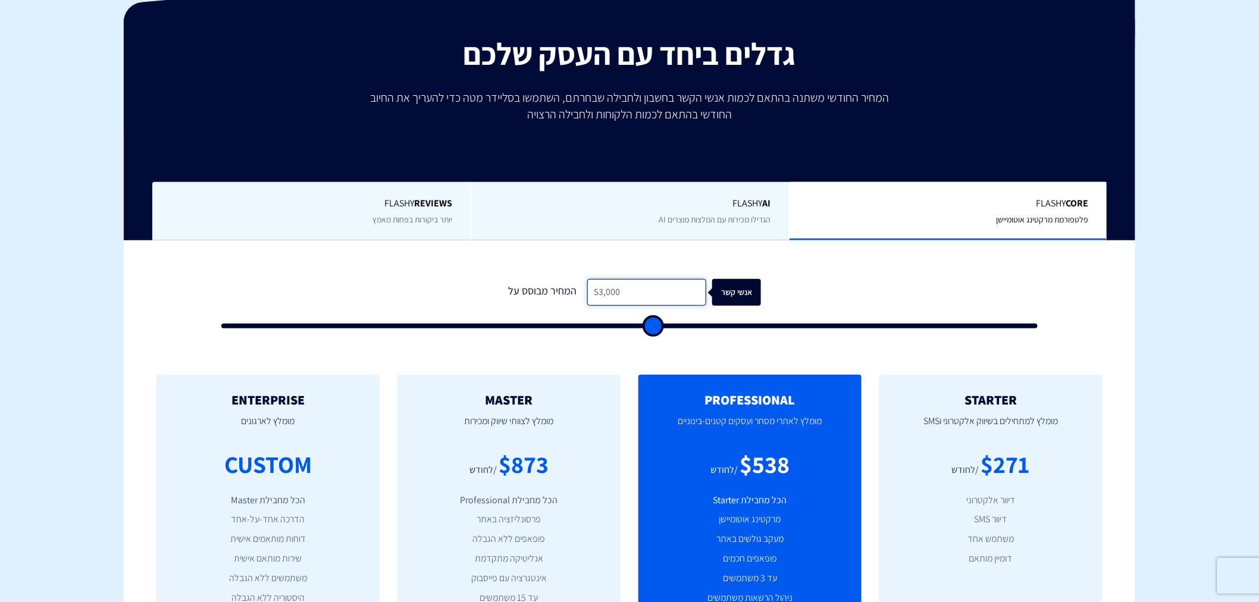
click at [627, 295] on input "53,000" at bounding box center [646, 292] width 119 height 27
drag, startPoint x: 629, startPoint y: 294, endPoint x: 586, endPoint y: 295, distance: 42.9
click at [587, 295] on input "53,000" at bounding box center [646, 292] width 119 height 27
drag, startPoint x: 507, startPoint y: 461, endPoint x: 543, endPoint y: 467, distance: 37.4
click at [543, 467] on div "$873" at bounding box center [524, 465] width 50 height 34
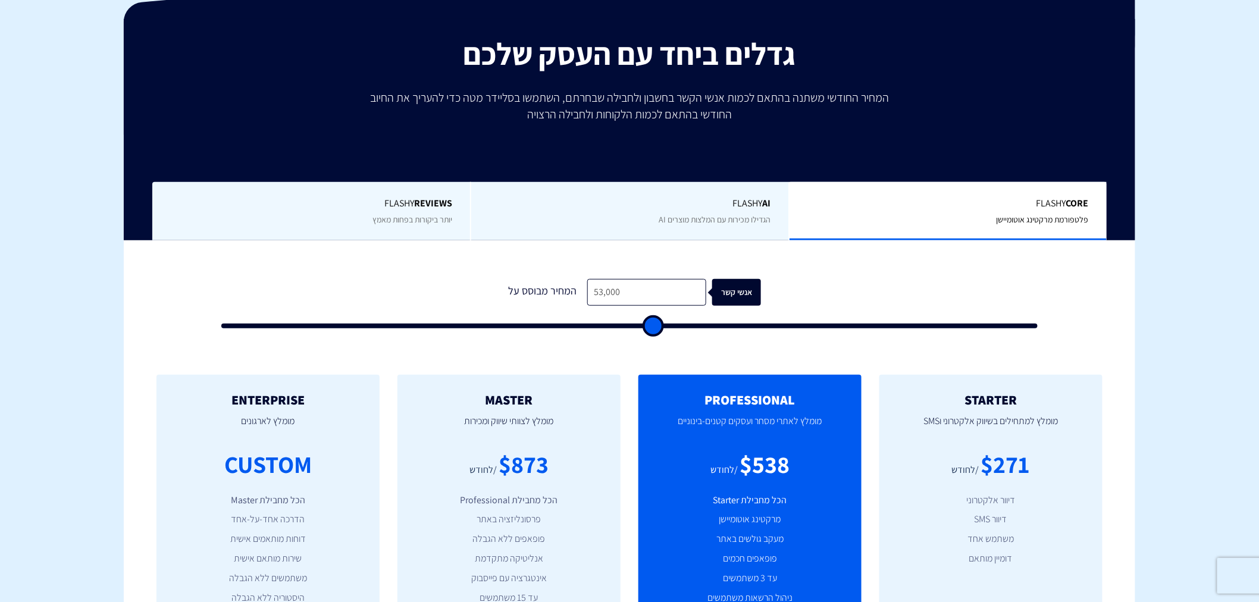
click at [543, 467] on div "$873" at bounding box center [524, 465] width 50 height 34
click at [627, 290] on input "53,000" at bounding box center [646, 292] width 119 height 27
drag, startPoint x: 616, startPoint y: 293, endPoint x: 567, endPoint y: 298, distance: 49.1
click at [567, 298] on div "המחיר מבוסס על 53,000 אנשי קשר" at bounding box center [629, 292] width 263 height 27
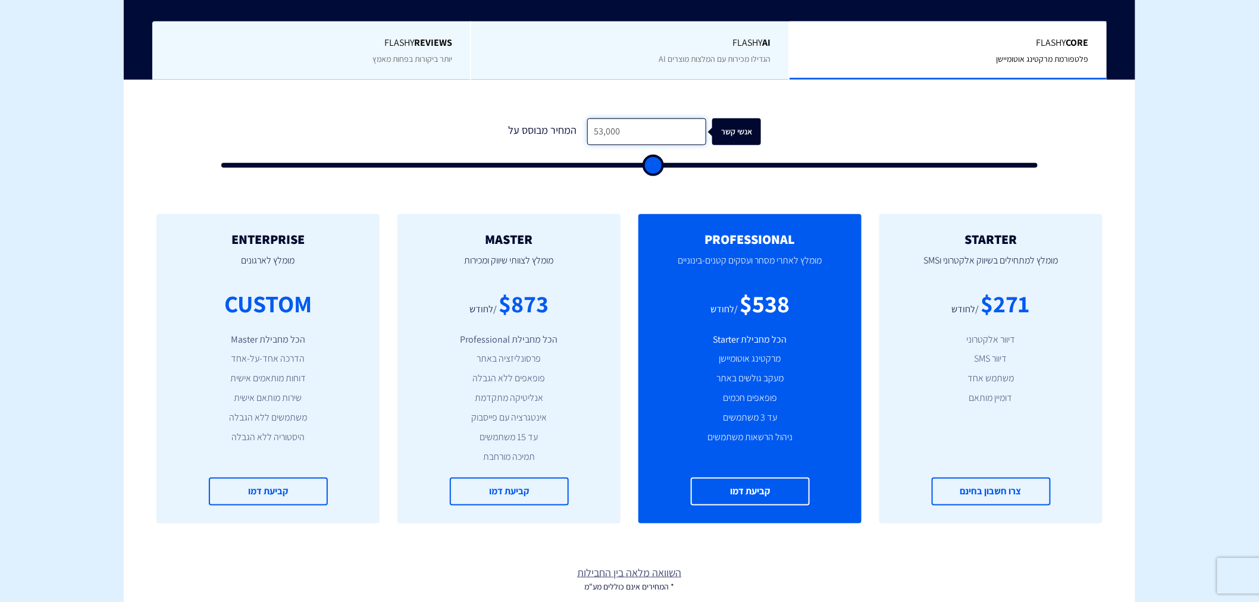
scroll to position [352, 0]
